Goal: Transaction & Acquisition: Purchase product/service

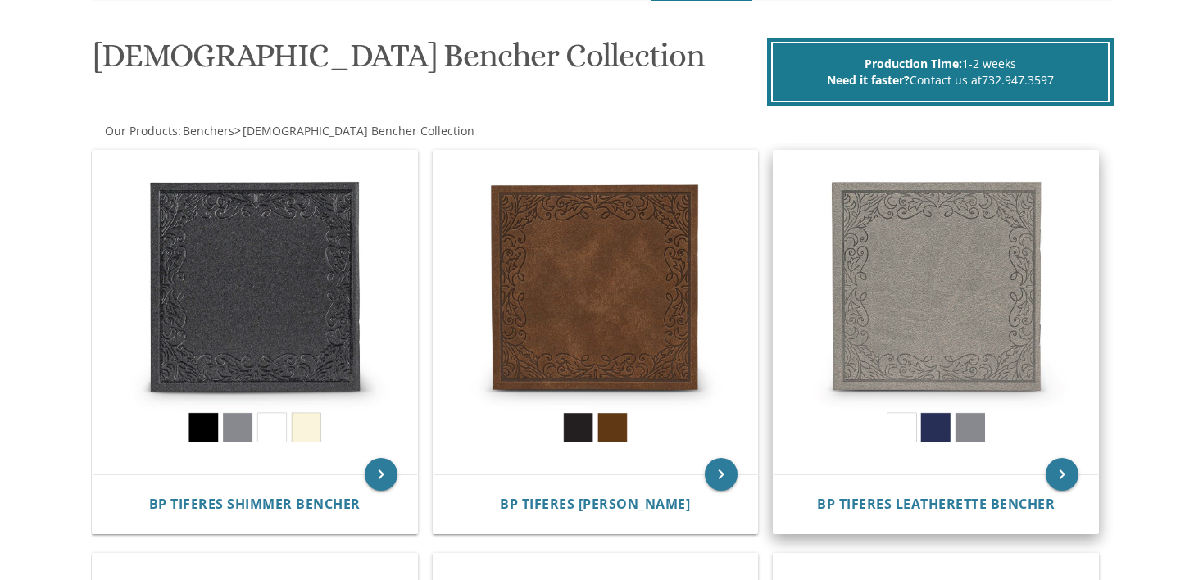
click at [936, 427] on img at bounding box center [935, 313] width 324 height 324
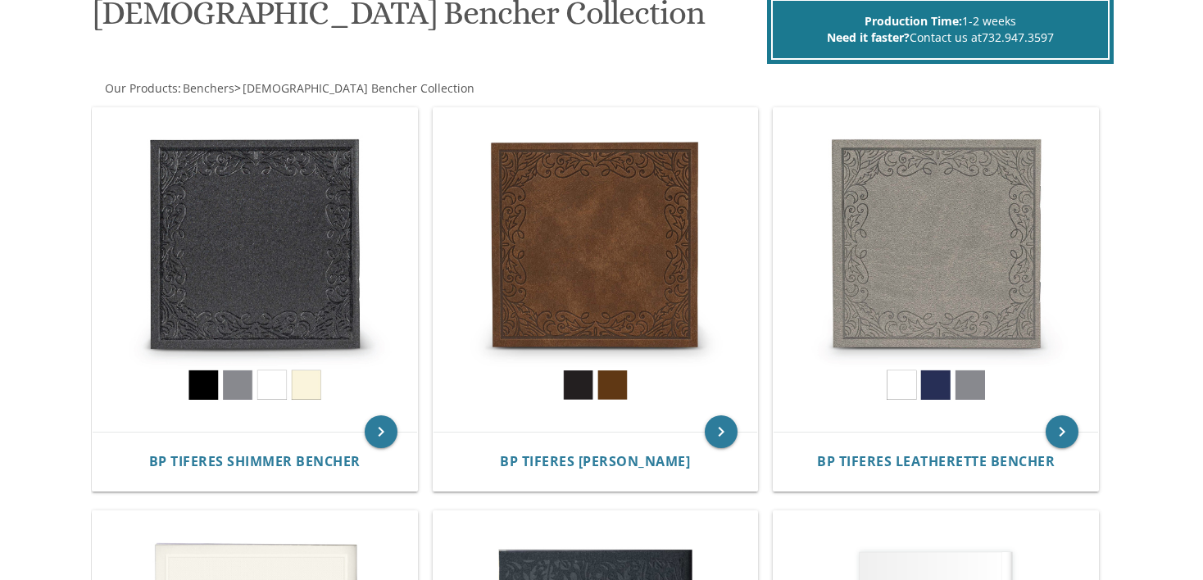
scroll to position [358, 0]
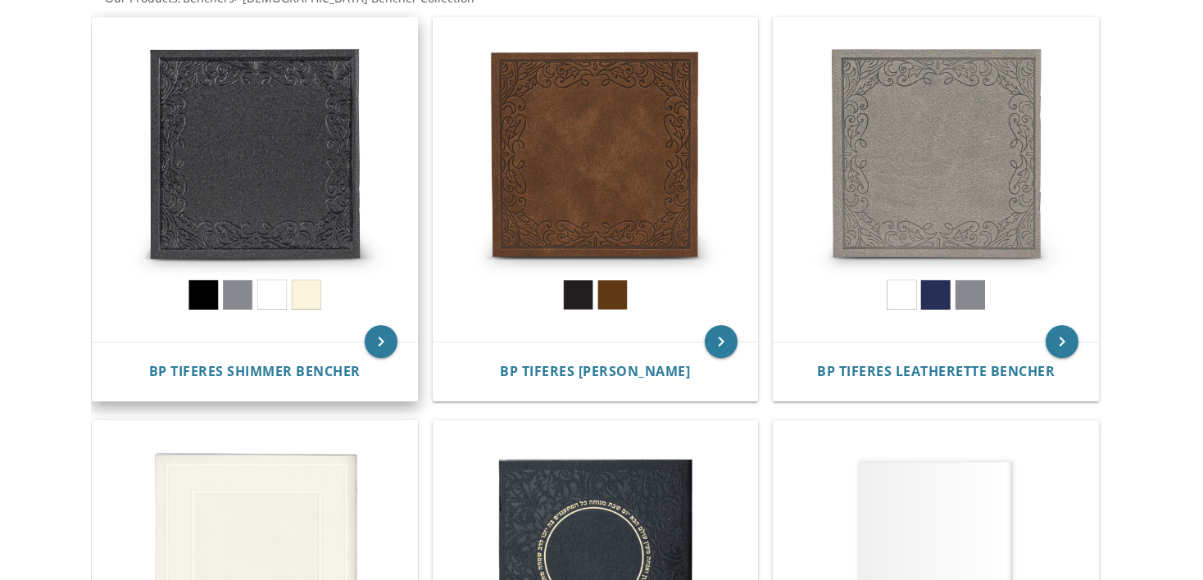
click at [200, 299] on img at bounding box center [255, 180] width 324 height 324
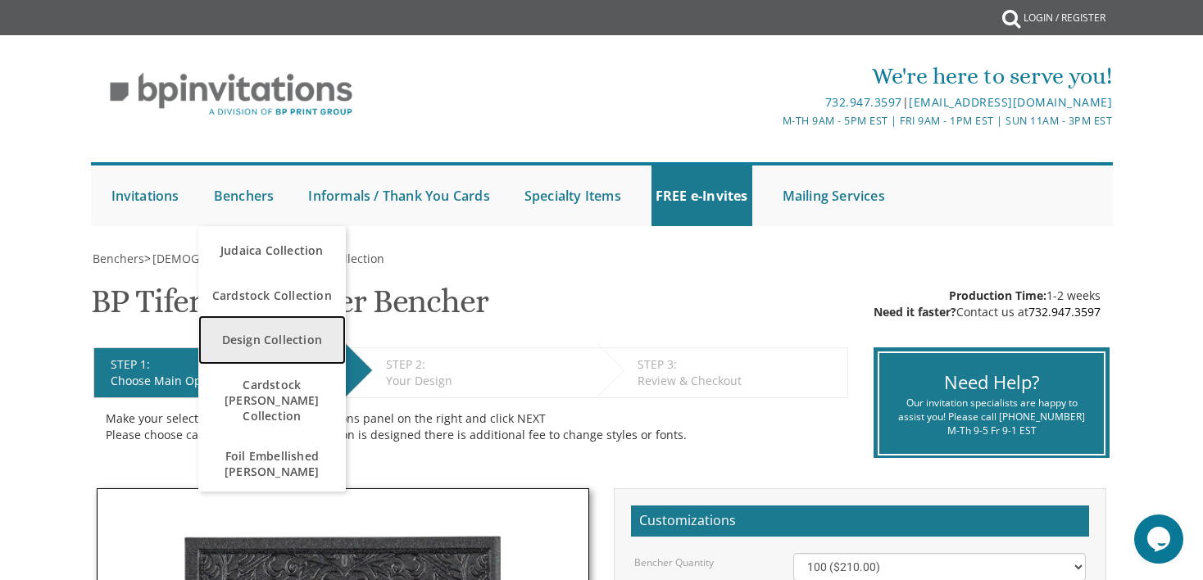
click at [271, 338] on link "Design Collection" at bounding box center [271, 339] width 147 height 49
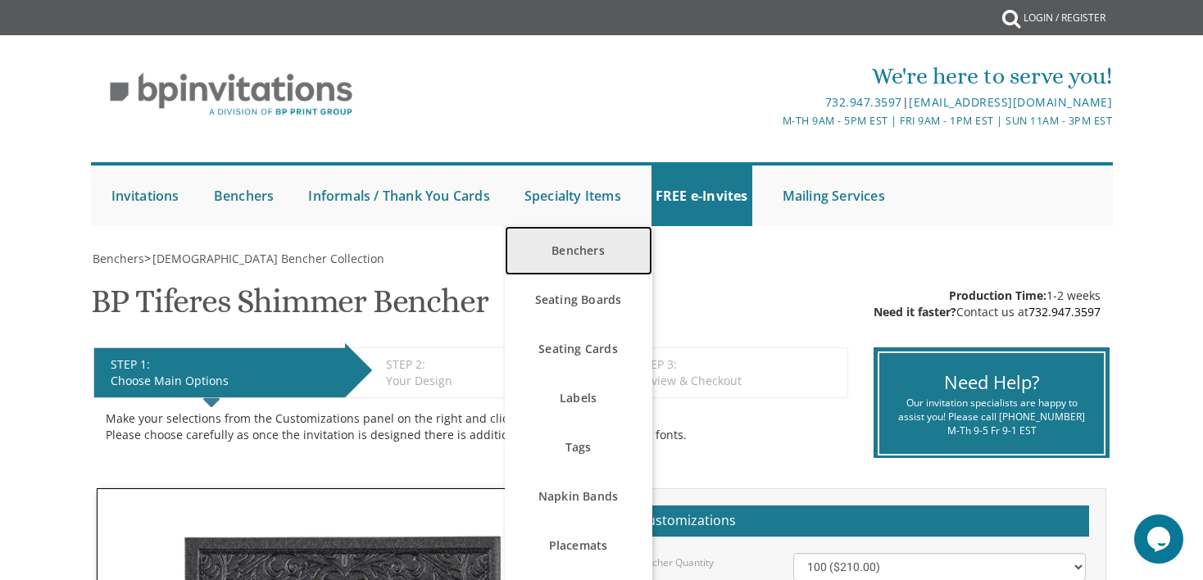
click at [590, 262] on link "Benchers" at bounding box center [578, 250] width 147 height 49
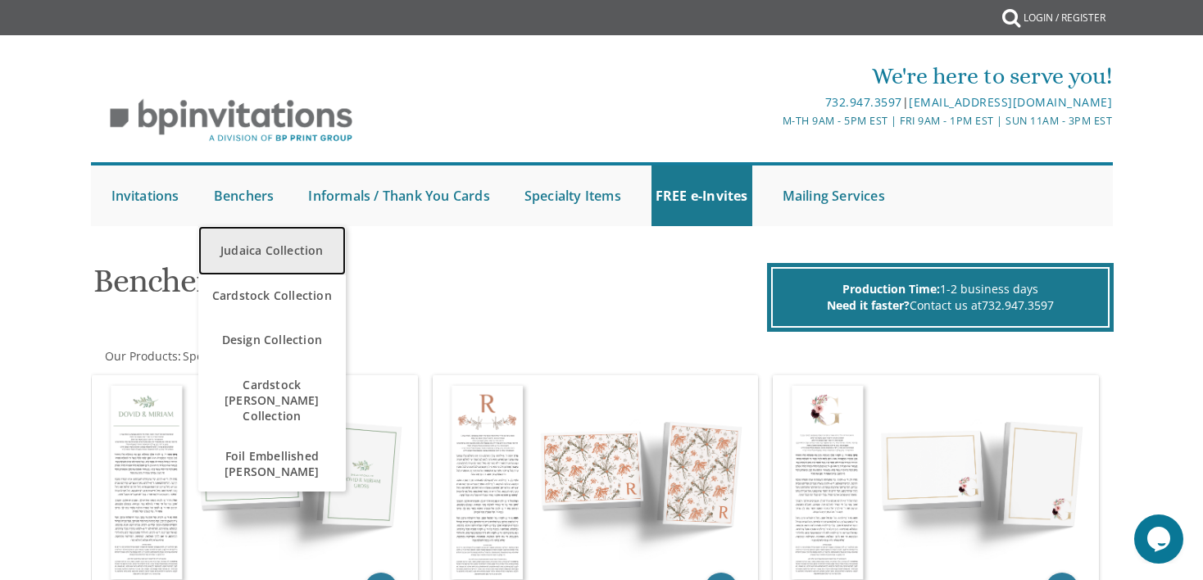
click at [277, 247] on link "Judaica Collection" at bounding box center [271, 250] width 147 height 49
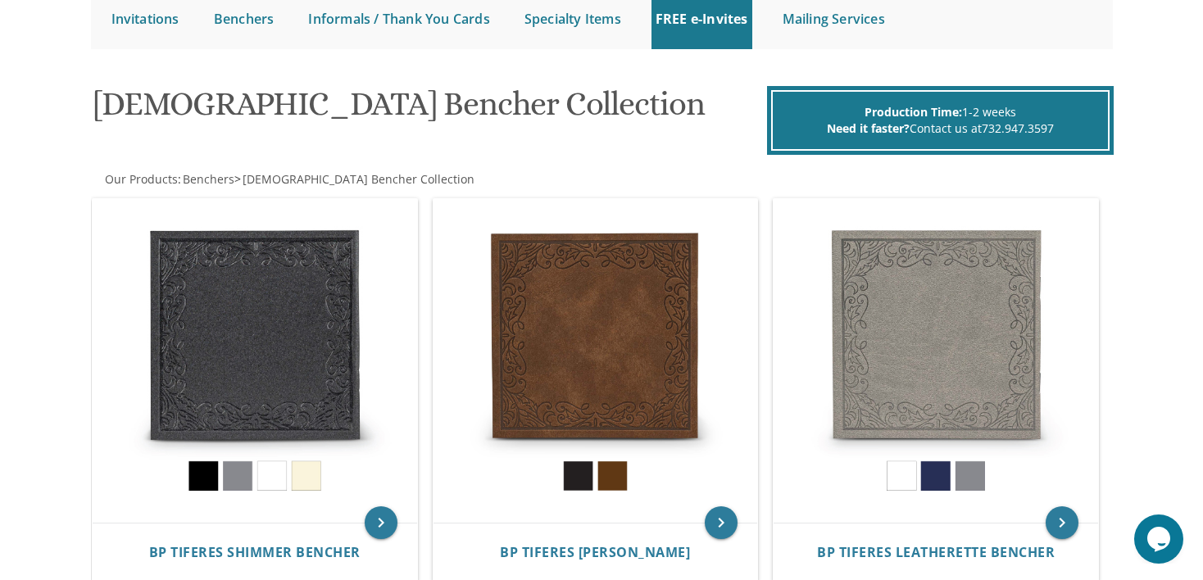
scroll to position [344, 0]
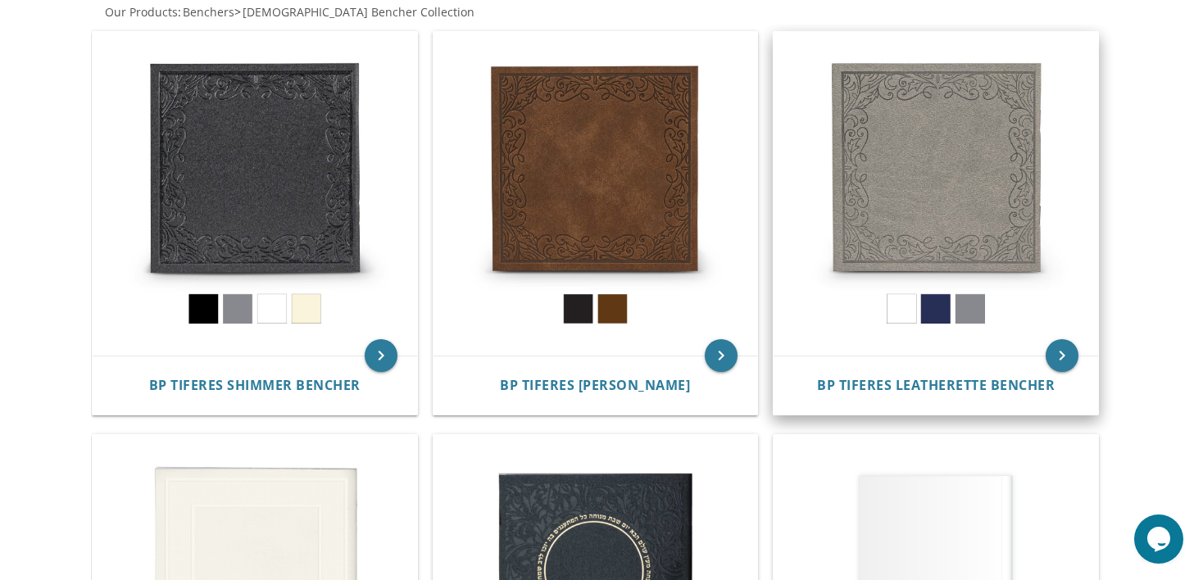
click at [931, 306] on img at bounding box center [935, 194] width 324 height 324
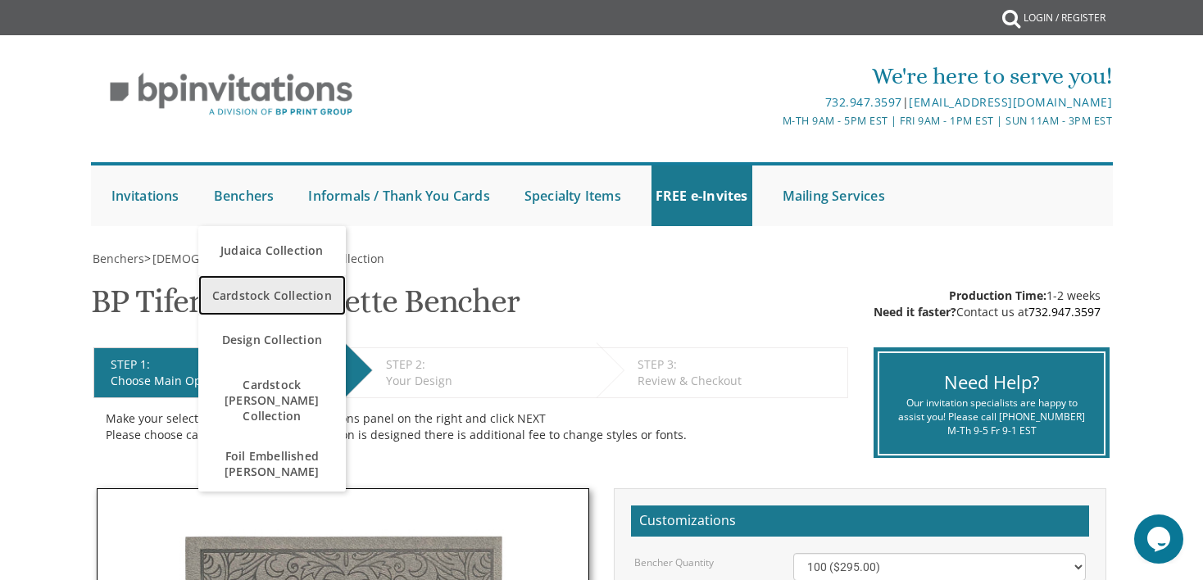
click at [267, 301] on span "Cardstock Collection" at bounding box center [271, 295] width 139 height 32
